Goal: Find specific page/section: Find specific page/section

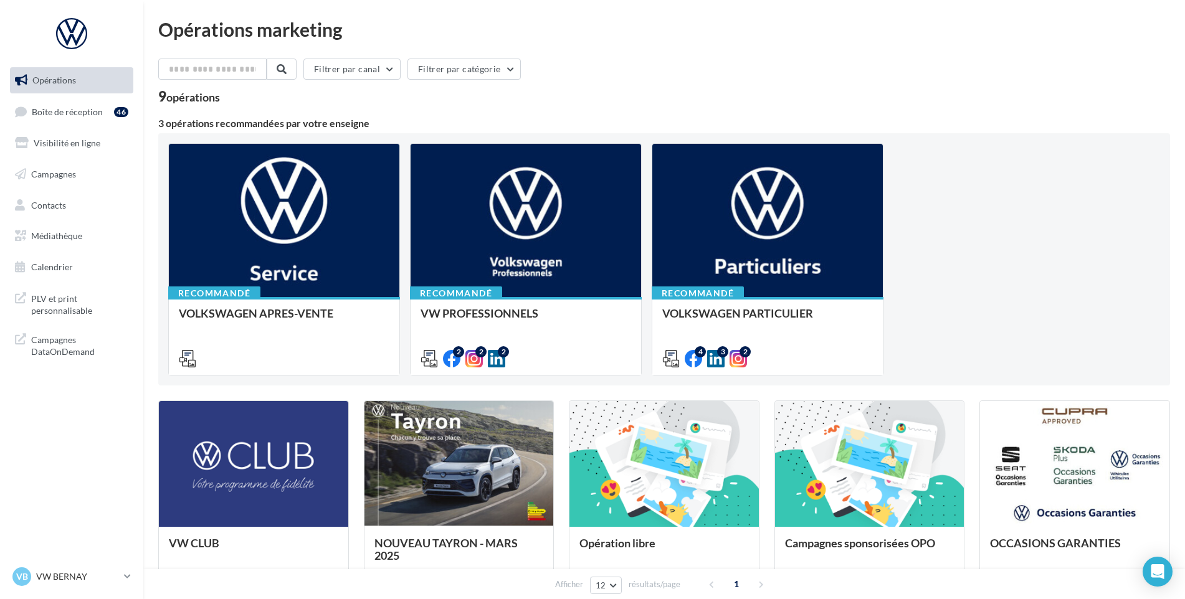
click at [80, 85] on link "Opérations" at bounding box center [71, 80] width 128 height 26
click at [75, 105] on link "Boîte de réception 46" at bounding box center [71, 111] width 128 height 27
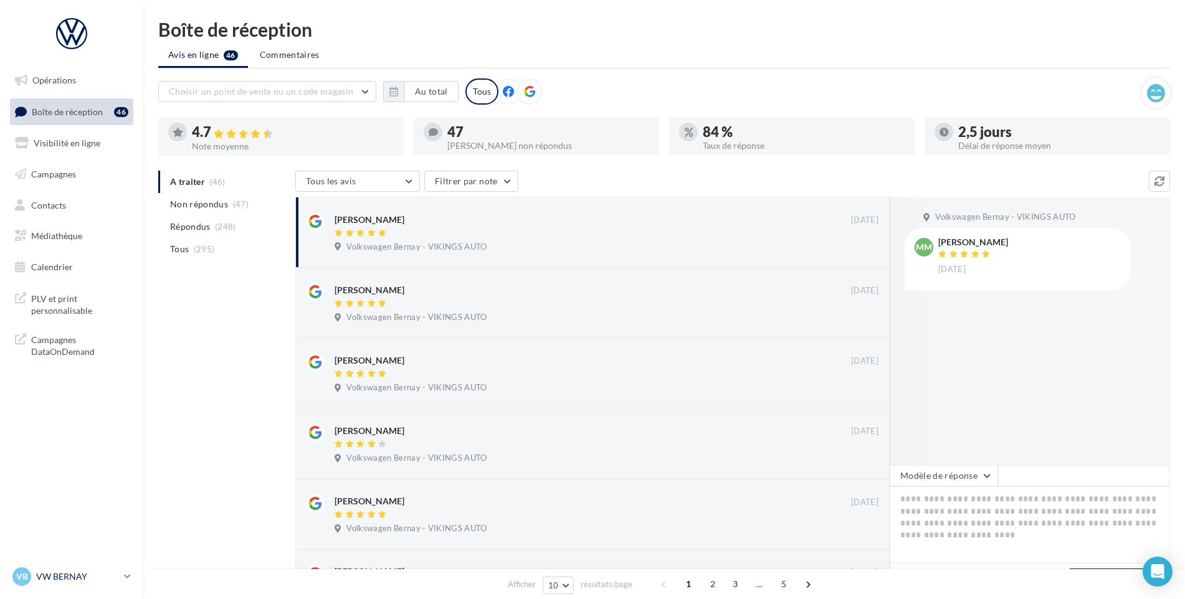
click at [110, 570] on div "VB VW BERNAY vw-ber-vau" at bounding box center [65, 577] width 107 height 19
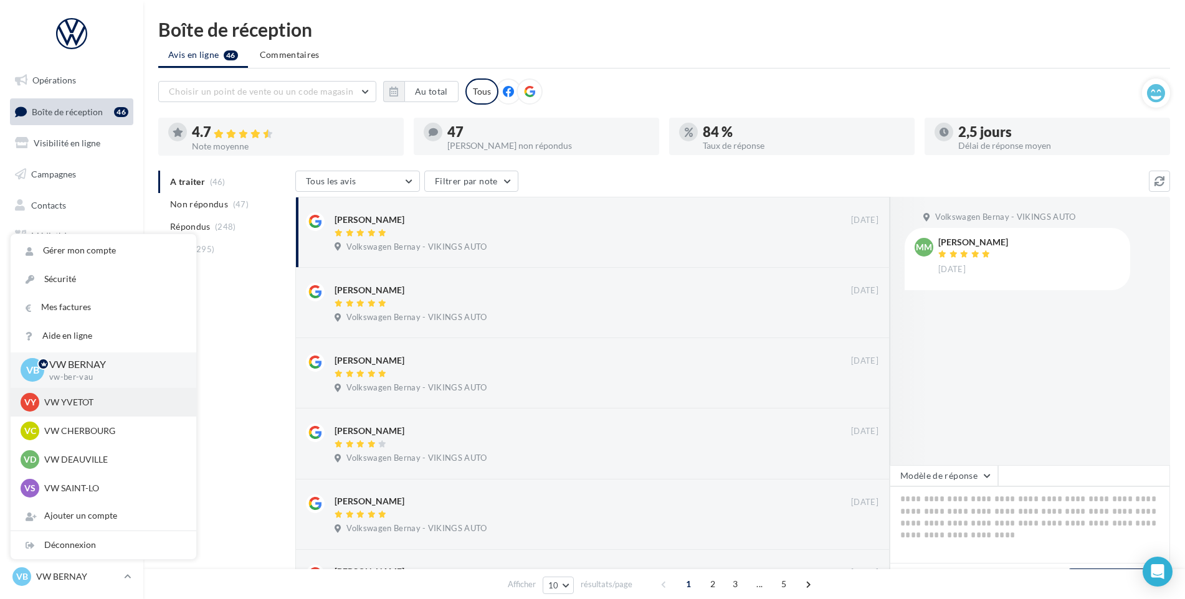
click at [80, 414] on div "VY VW YVETOT vw-yve-vau" at bounding box center [104, 402] width 186 height 29
click at [84, 408] on p "VW YVETOT" at bounding box center [112, 402] width 137 height 12
